Goal: Task Accomplishment & Management: Manage account settings

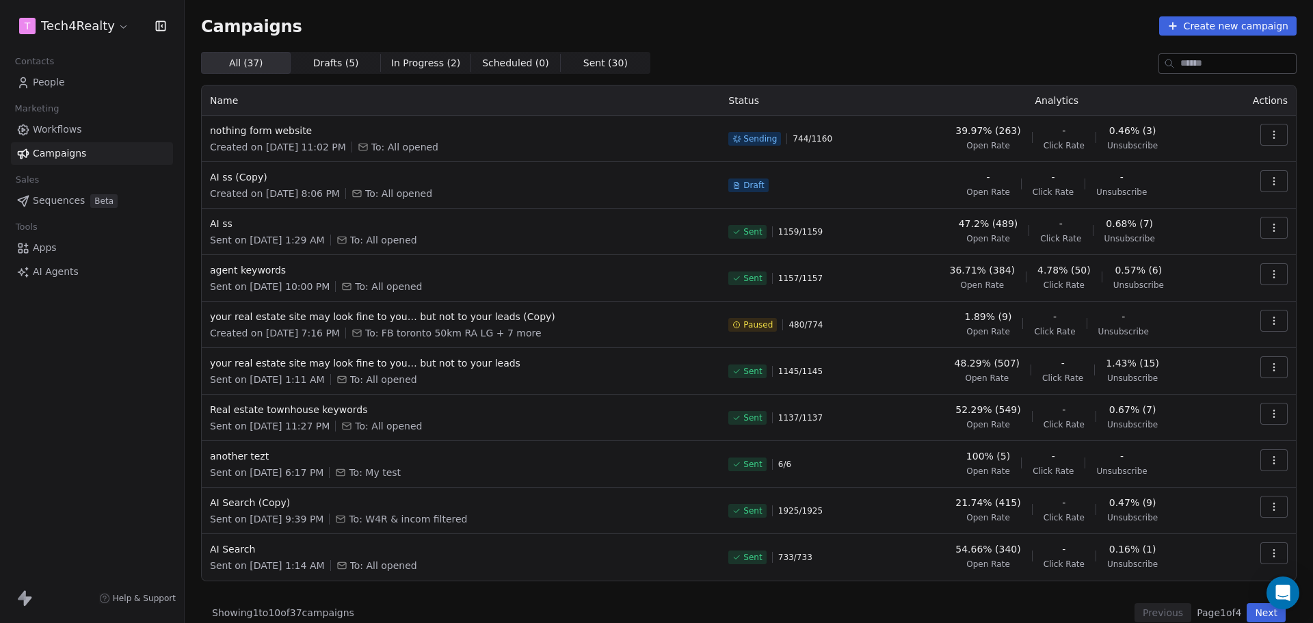
click at [95, 77] on link "People" at bounding box center [92, 82] width 162 height 23
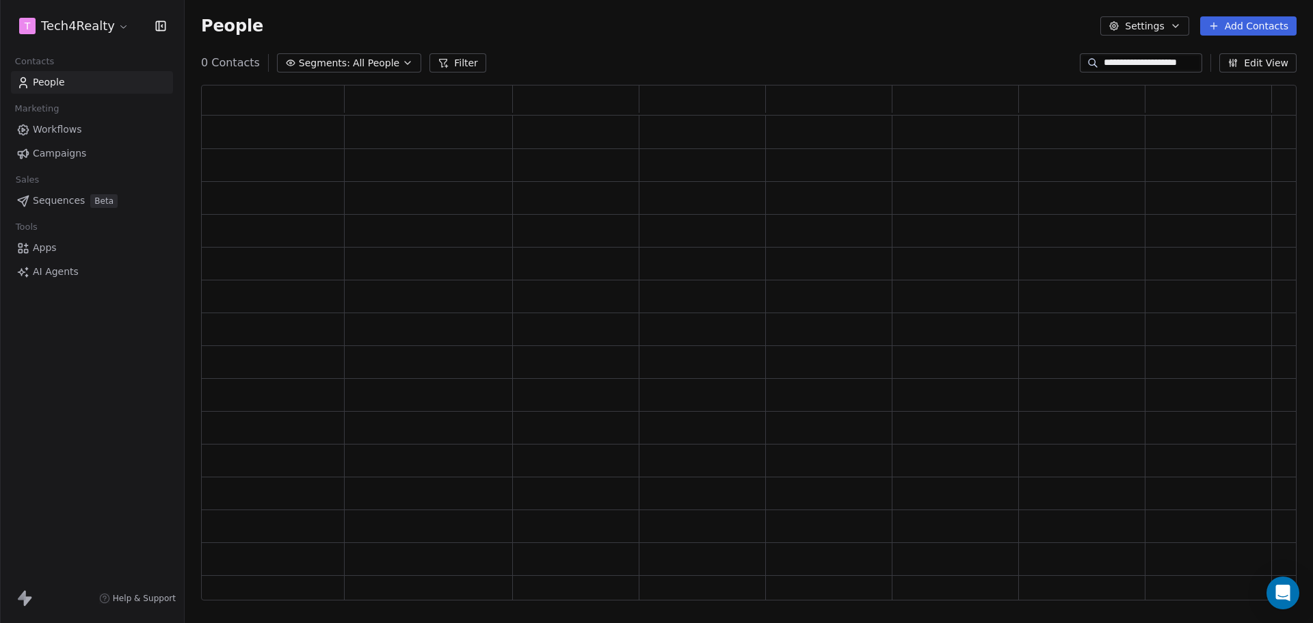
scroll to position [505, 1085]
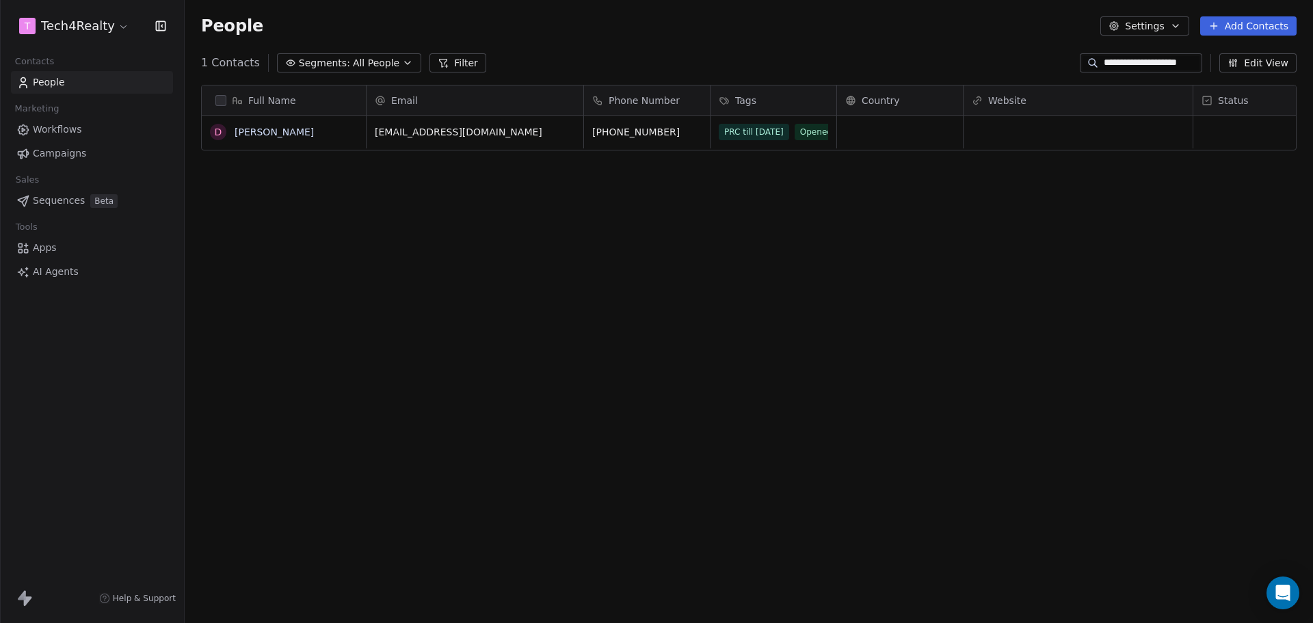
click at [1138, 60] on input "**********" at bounding box center [1152, 63] width 96 height 14
paste input "*"
type input "**********"
click at [219, 133] on button "grid" at bounding box center [218, 131] width 11 height 11
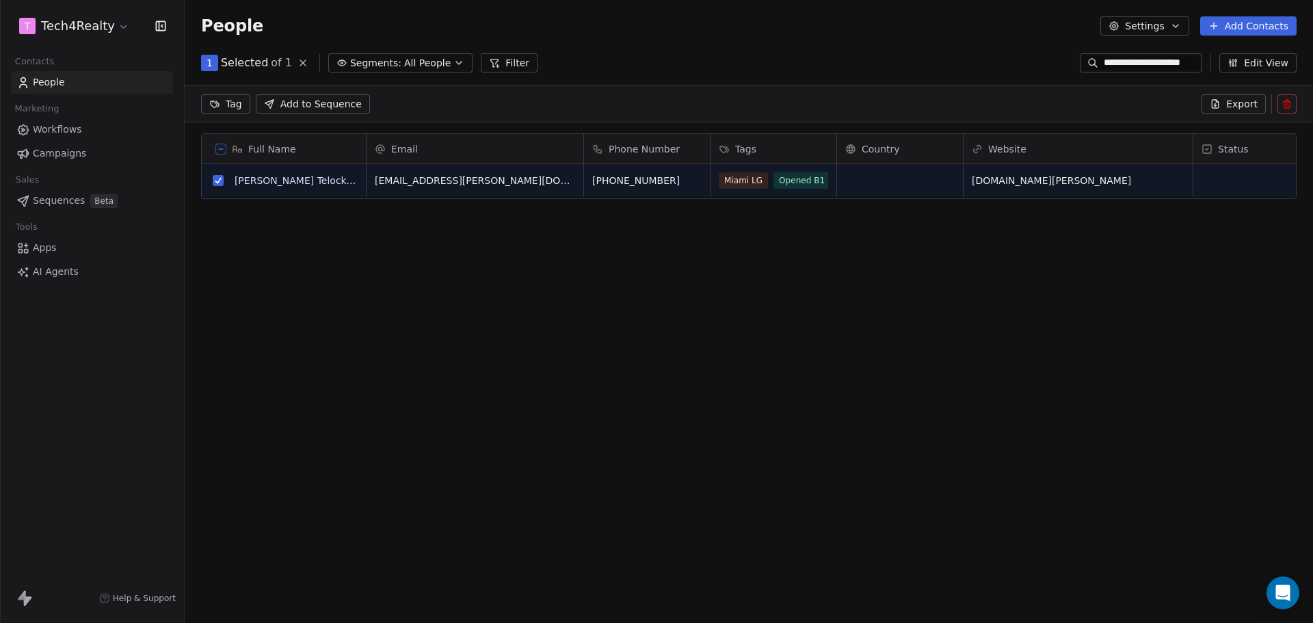
scroll to position [490, 1118]
click at [1285, 108] on icon at bounding box center [1286, 105] width 6 height 6
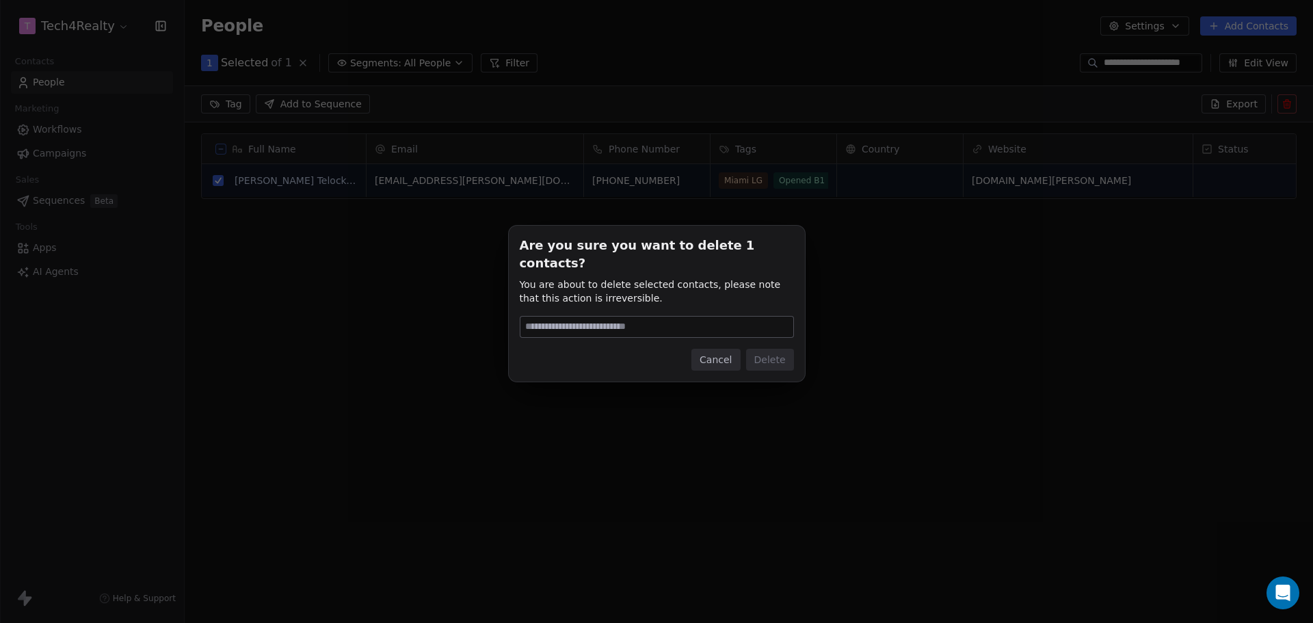
click at [633, 317] on input at bounding box center [656, 327] width 273 height 21
type input "******"
click at [762, 349] on button "Delete" at bounding box center [770, 360] width 48 height 22
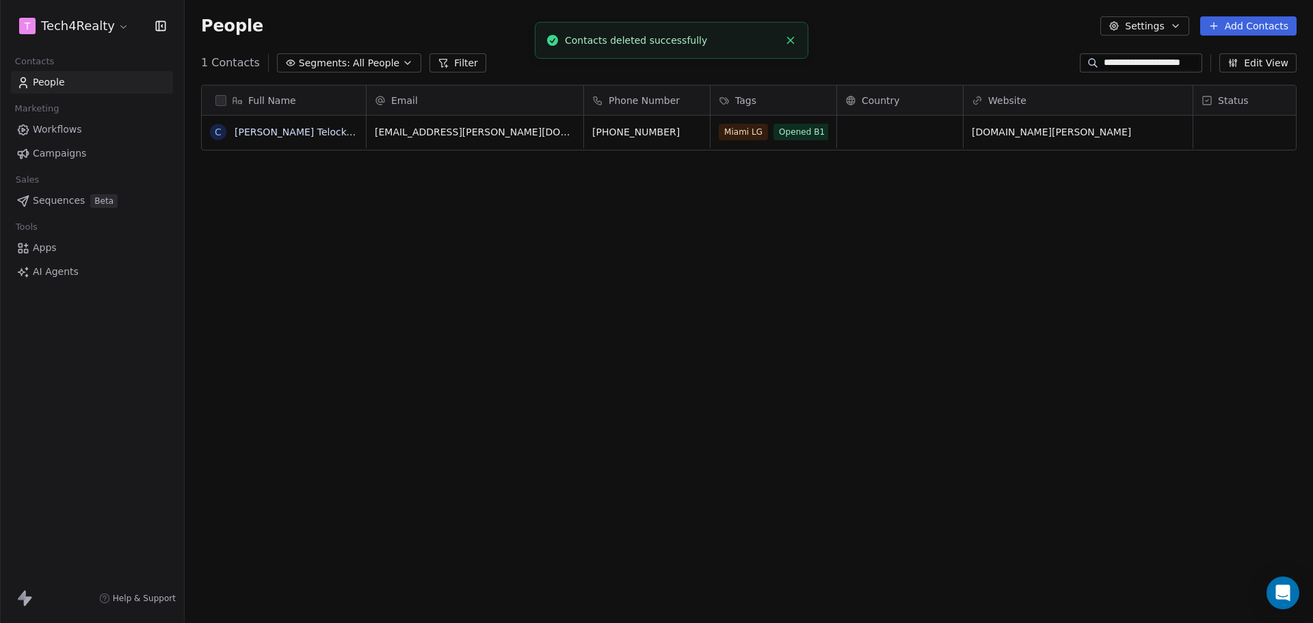
scroll to position [537, 1118]
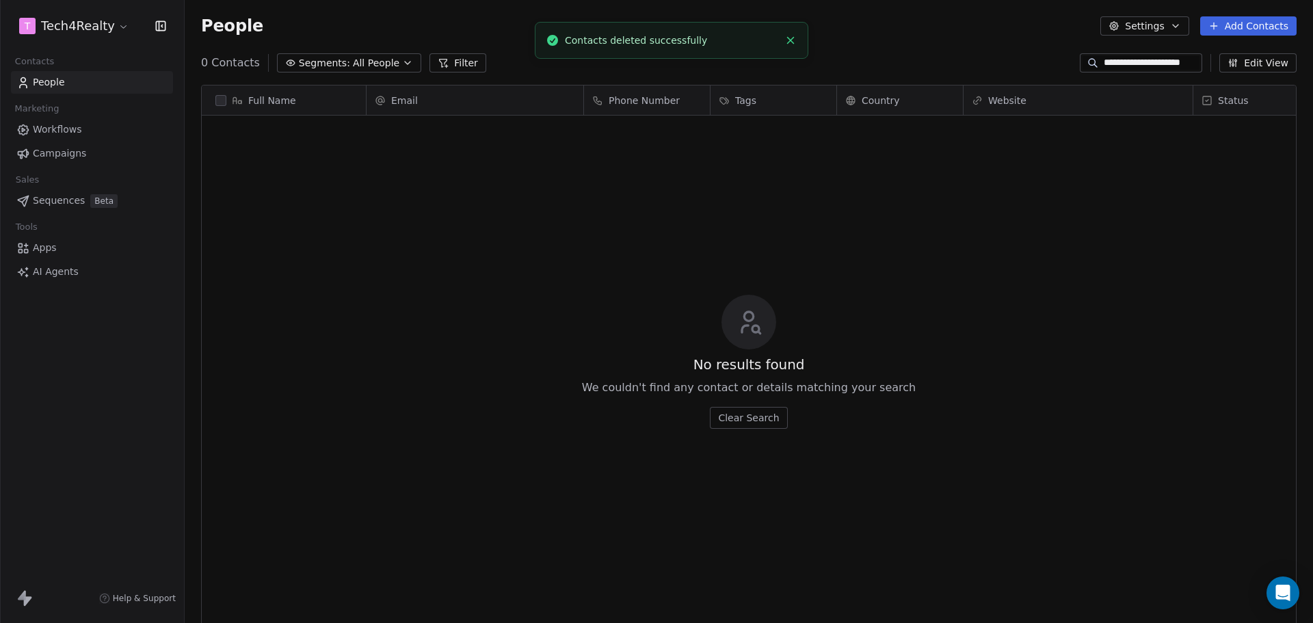
click at [70, 148] on span "Campaigns" at bounding box center [59, 153] width 53 height 14
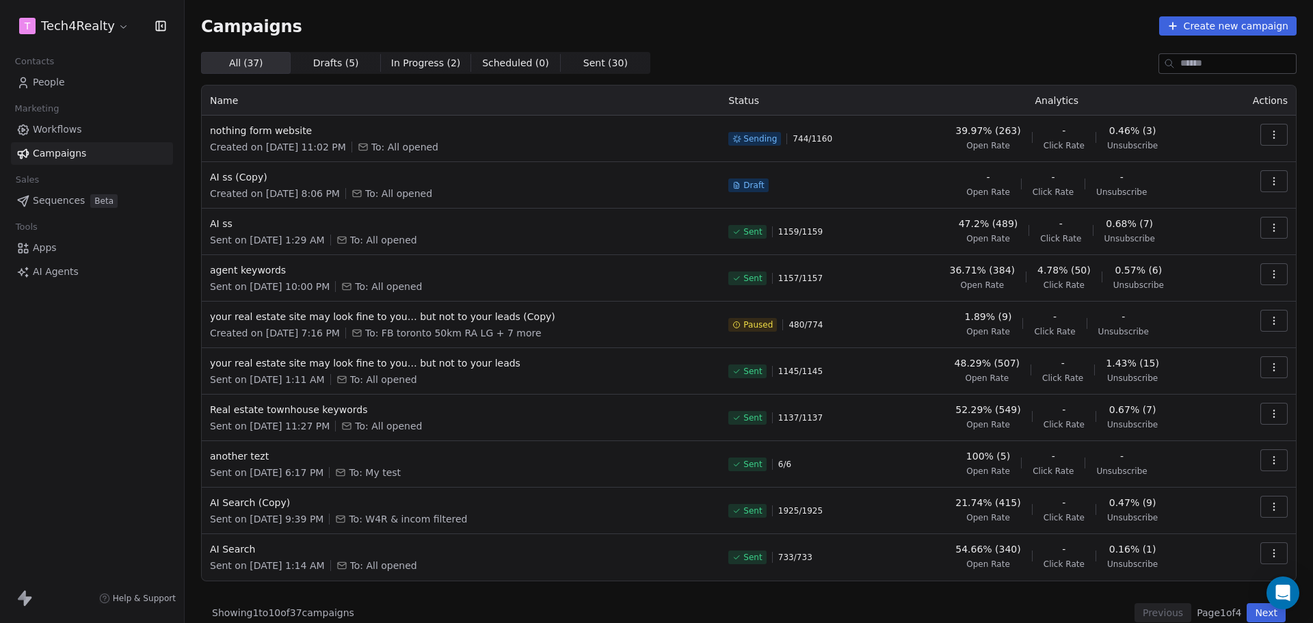
click at [832, 31] on div "Campaigns Create new campaign" at bounding box center [748, 25] width 1095 height 19
click at [752, 32] on div "Campaigns Create new campaign" at bounding box center [748, 25] width 1095 height 19
click at [749, 57] on div "All ( 37 ) All ( 37 ) Drafts ( 5 ) Drafts ( 5 ) In Progress ( 2 ) In Progress (…" at bounding box center [748, 63] width 1095 height 22
click at [834, 5] on div "Campaigns Create new campaign All ( 37 ) All ( 37 ) Drafts ( 5 ) Drafts ( 5 ) I…" at bounding box center [749, 319] width 1128 height 639
drag, startPoint x: 200, startPoint y: 29, endPoint x: 364, endPoint y: 29, distance: 163.4
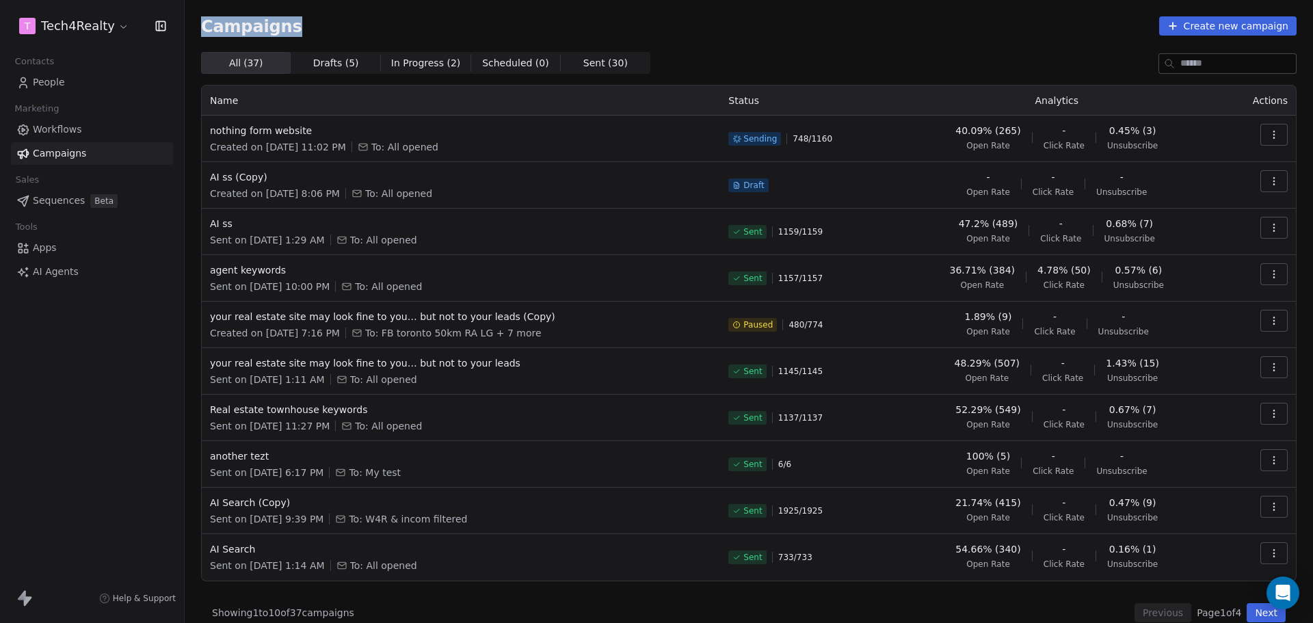
click at [364, 29] on div "Campaigns Create new campaign All ( 37 ) All ( 37 ) Drafts ( 5 ) Drafts ( 5 ) I…" at bounding box center [749, 319] width 1128 height 639
click at [375, 25] on div "Campaigns Create new campaign" at bounding box center [748, 25] width 1095 height 19
click at [639, 18] on div "Campaigns Create new campaign" at bounding box center [748, 25] width 1095 height 19
click at [751, 231] on span "Sent" at bounding box center [752, 231] width 18 height 11
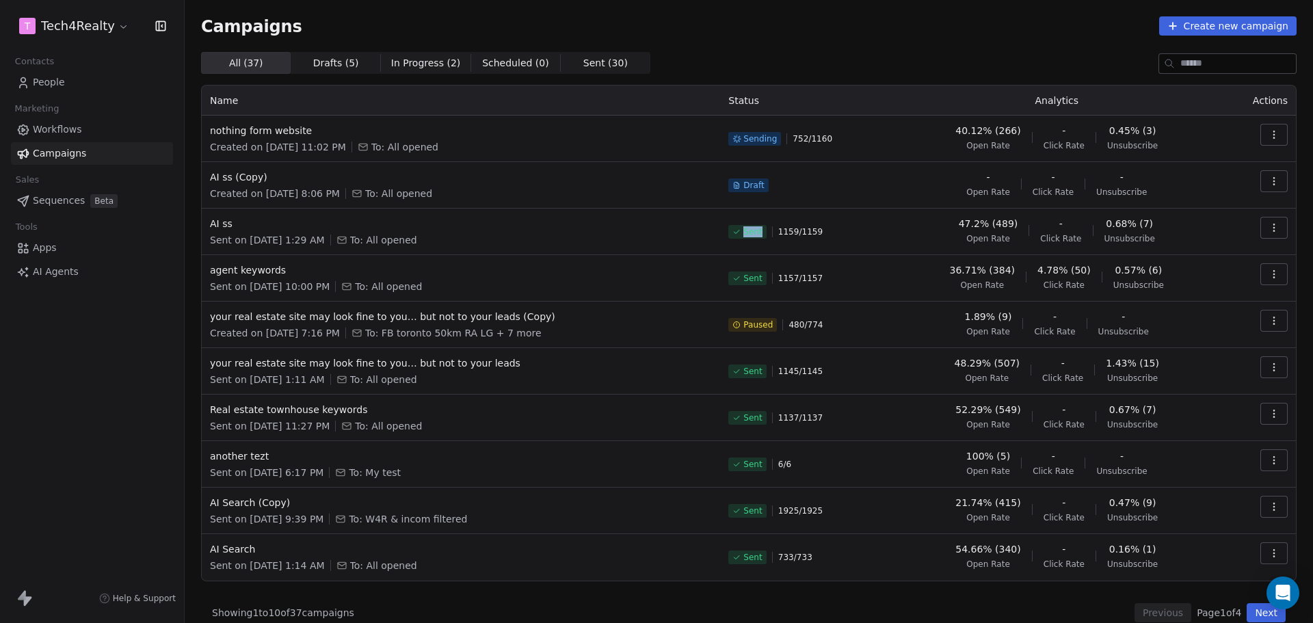
click at [756, 252] on td "Sent 1159 / 1159" at bounding box center [805, 232] width 171 height 46
click at [909, 33] on div "Campaigns Create new campaign" at bounding box center [748, 25] width 1095 height 19
click at [777, 40] on div "Campaigns Create new campaign All ( 37 ) All ( 37 ) Drafts ( 5 ) Drafts ( 5 ) I…" at bounding box center [748, 319] width 1095 height 606
